Goal: Leave review/rating: Share an evaluation or opinion about a product, service, or content

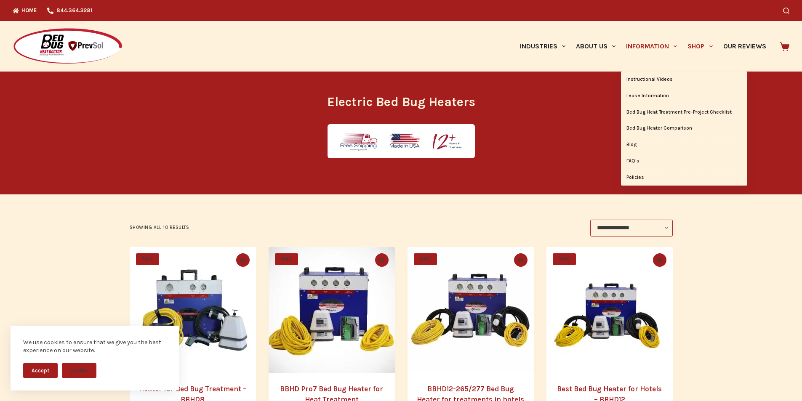
click at [621, 46] on link "Information" at bounding box center [651, 46] width 61 height 51
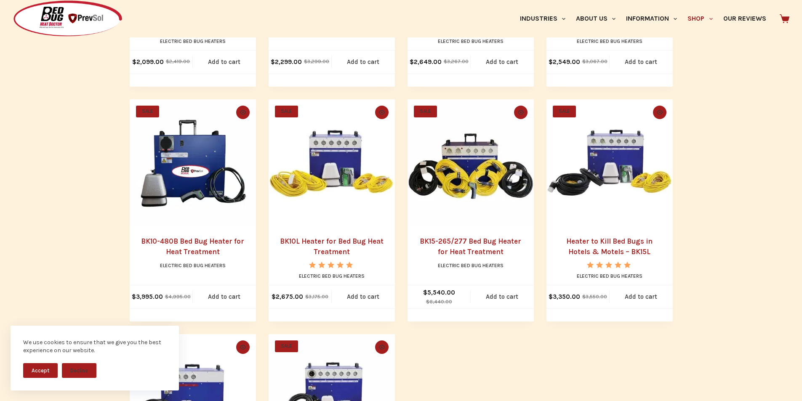
scroll to position [386, 0]
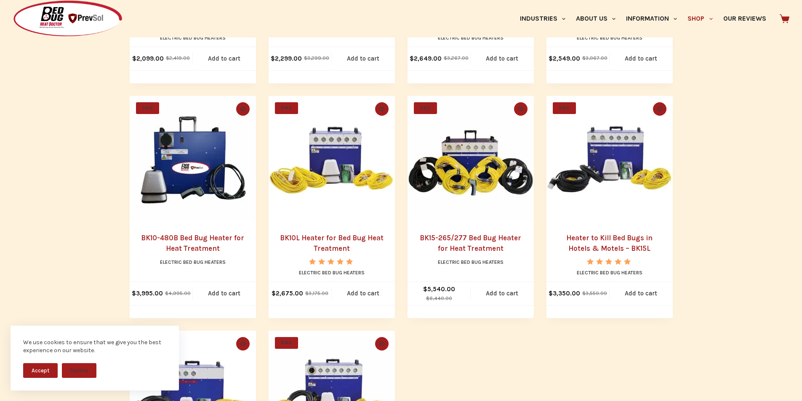
click at [659, 222] on img "Heater to Kill Bed Bugs in Hotels & Motels - BK15L" at bounding box center [609, 159] width 126 height 126
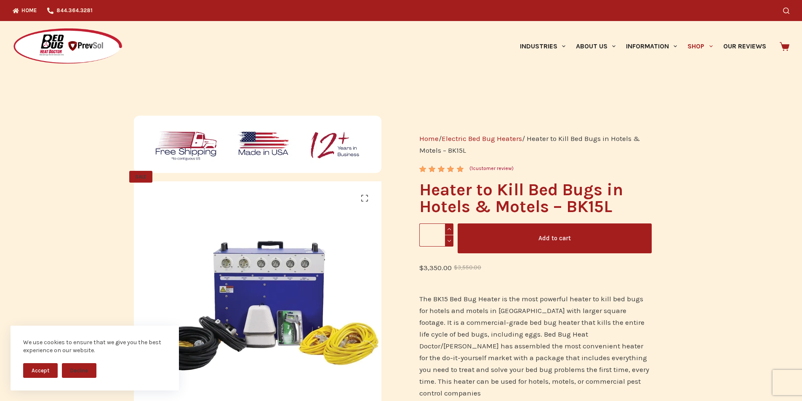
click at [473, 165] on span "1" at bounding box center [472, 168] width 2 height 6
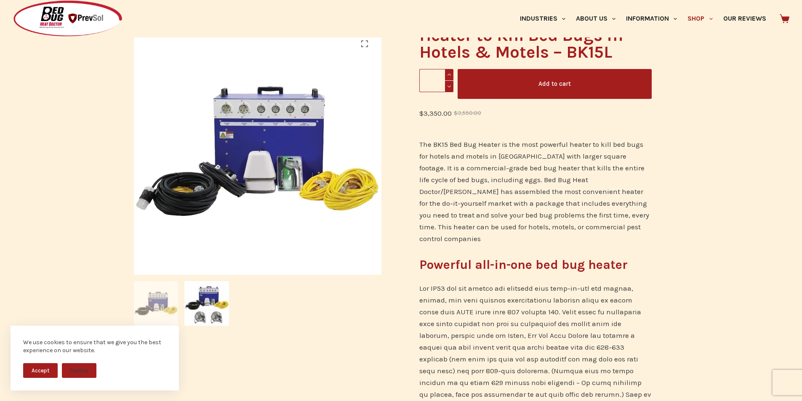
scroll to position [1269, 0]
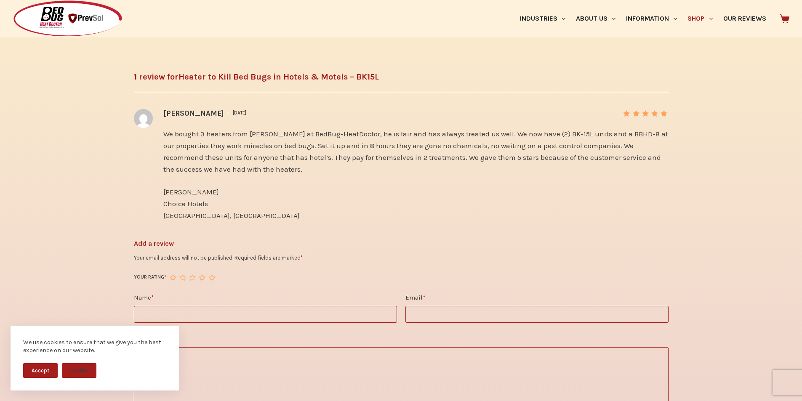
click at [160, 306] on input "Name *" at bounding box center [265, 314] width 263 height 17
type input "*****"
click at [517, 306] on input "Email *" at bounding box center [536, 314] width 263 height 17
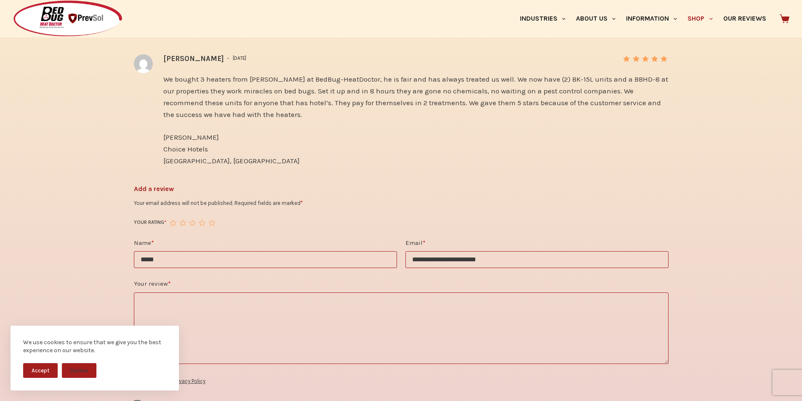
type input "**********"
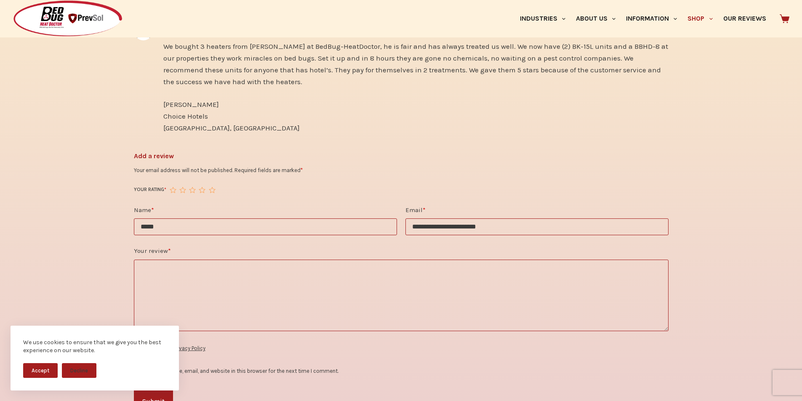
click at [223, 368] on label "Save my name, email, and website in this browser for the next time I comment." at bounding box center [242, 371] width 192 height 6
click at [178, 345] on link "Privacy Policy" at bounding box center [189, 348] width 32 height 6
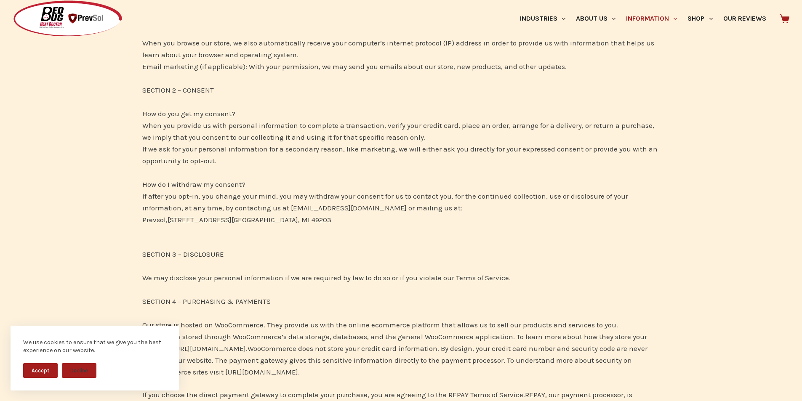
scroll to position [421, 0]
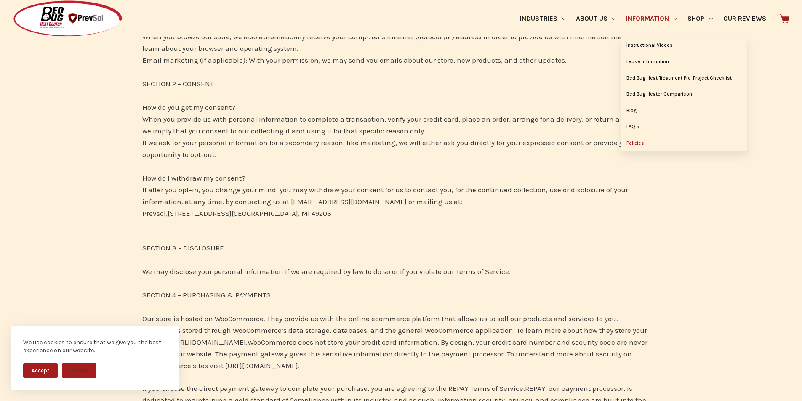
click at [621, 8] on link "Information" at bounding box center [651, 18] width 61 height 37
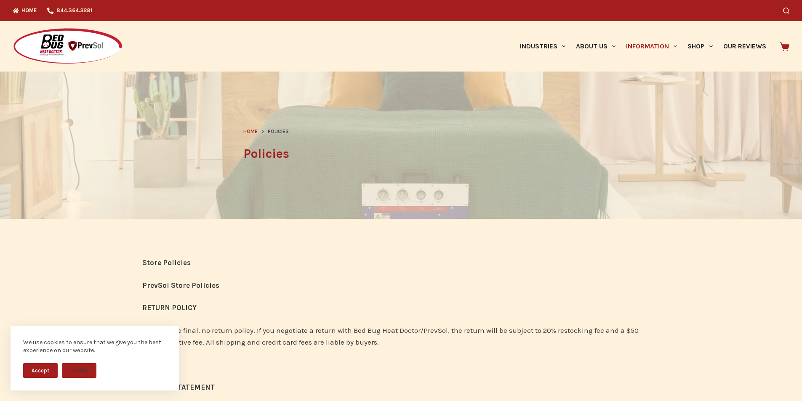
click at [13, 35] on img at bounding box center [68, 46] width 110 height 37
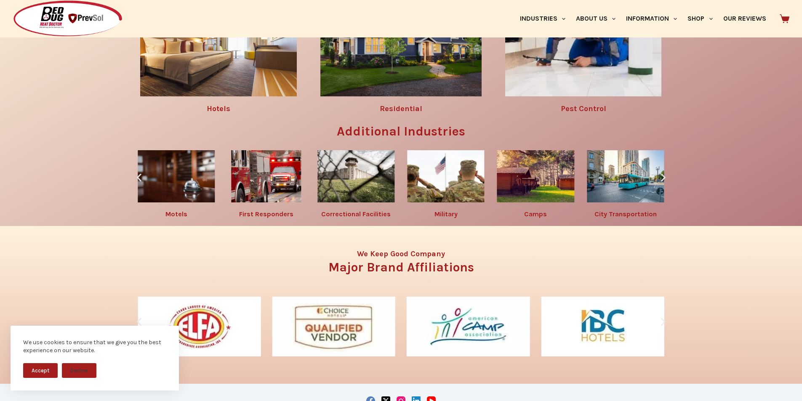
scroll to position [1333, 0]
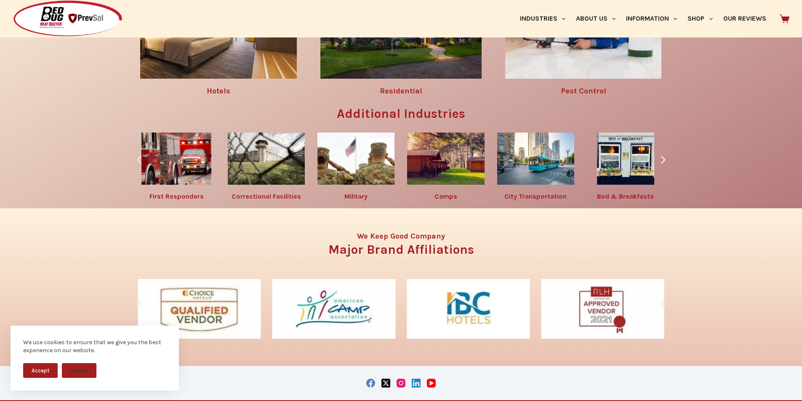
click at [0, 208] on div "Bed Bug Solutions By Industry Hotels Residential Pest Control Additional Indust…" at bounding box center [401, 61] width 802 height 293
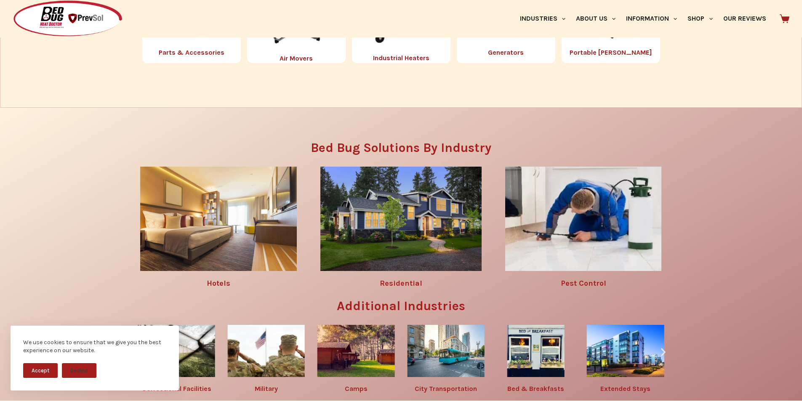
scroll to position [1123, 0]
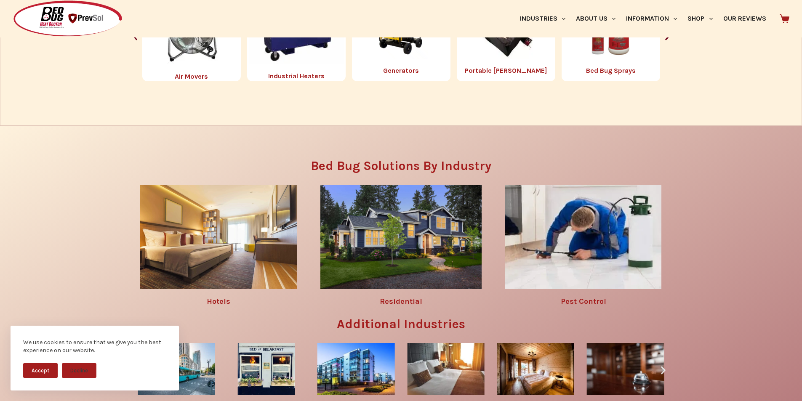
click at [0, 126] on div "Additional Products Portable Chambers Bed Bug Sprays Bed Bug Steamers Encasment…" at bounding box center [401, 41] width 802 height 170
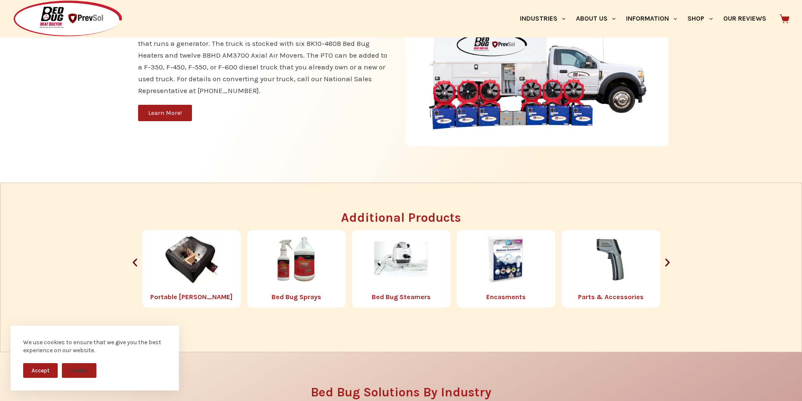
scroll to position [859, 0]
